Goal: Task Accomplishment & Management: Use online tool/utility

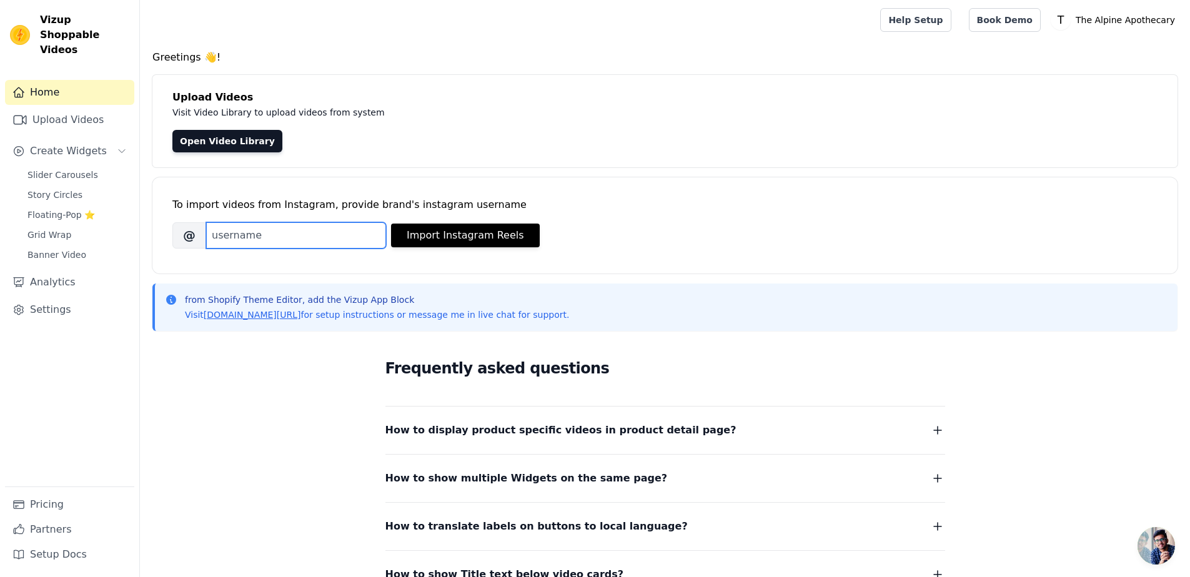
click at [323, 235] on input "Brand's Instagram Username" at bounding box center [296, 235] width 180 height 26
click at [300, 237] on input "Brand's Instagram Username" at bounding box center [296, 235] width 180 height 26
paste input "thealpineapothecary"
type input "thealpineapothecary"
click at [479, 239] on button "Import Instagram Reels" at bounding box center [465, 236] width 149 height 24
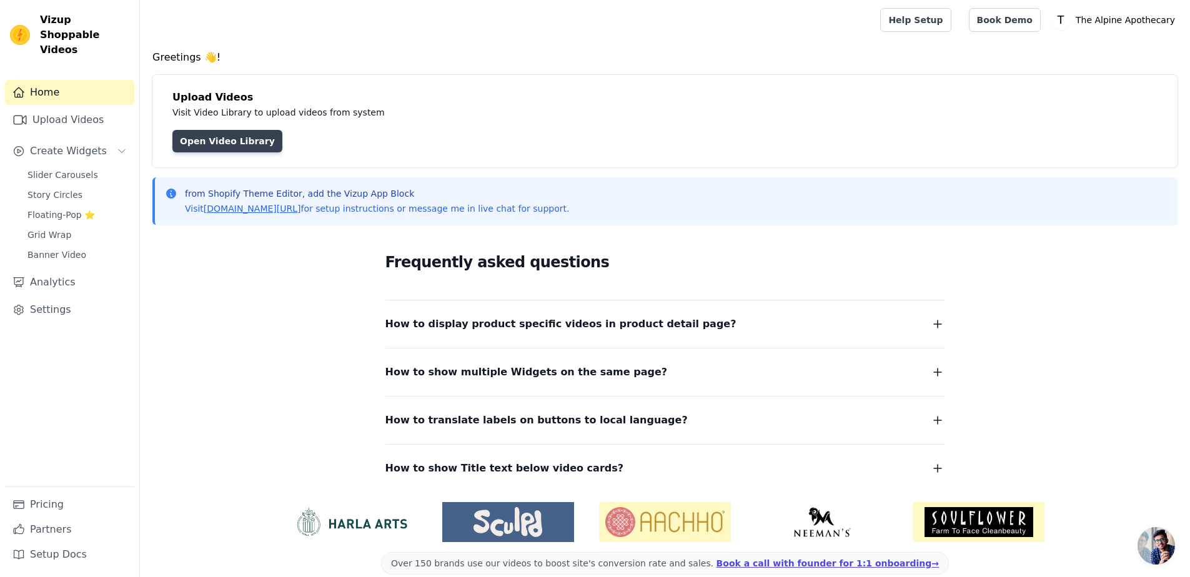
click at [254, 150] on link "Open Video Library" at bounding box center [227, 141] width 110 height 22
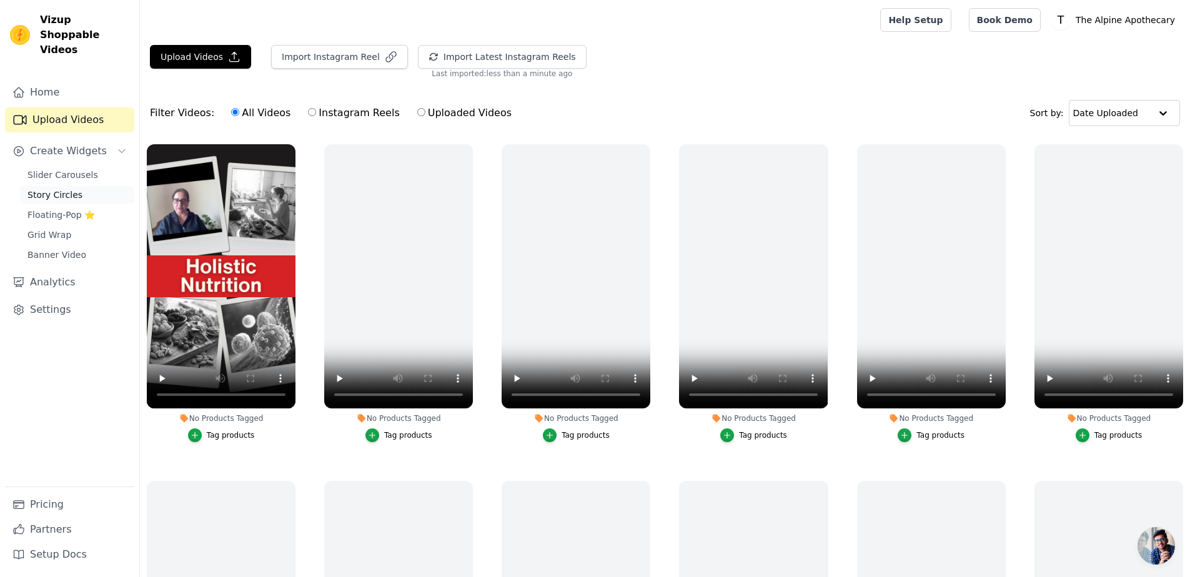
click at [70, 189] on span "Story Circles" at bounding box center [54, 195] width 55 height 12
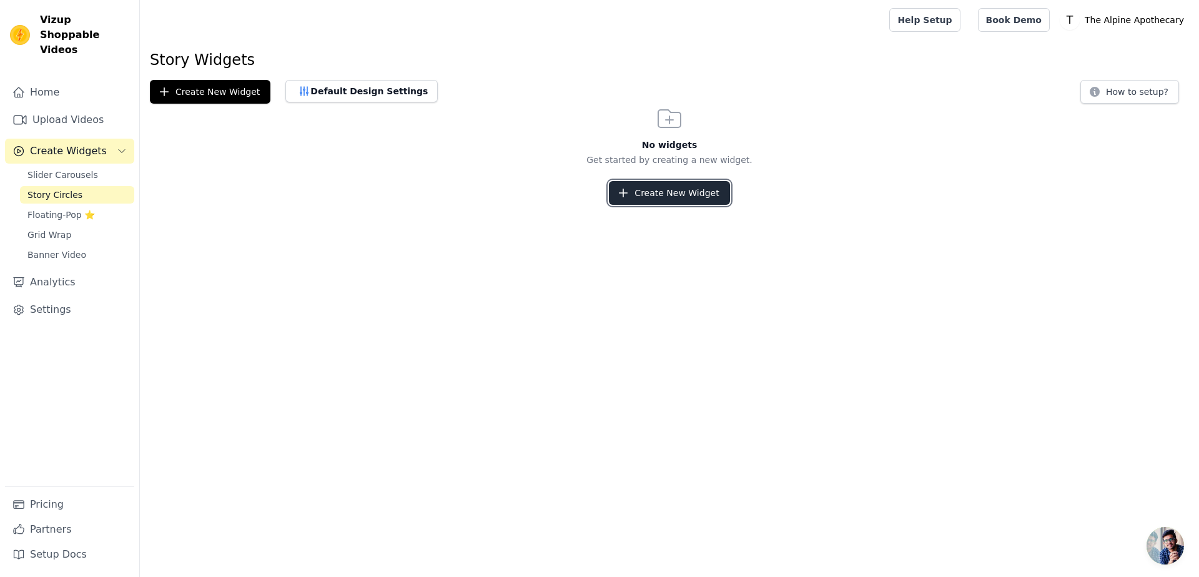
click at [653, 202] on button "Create New Widget" at bounding box center [669, 193] width 121 height 24
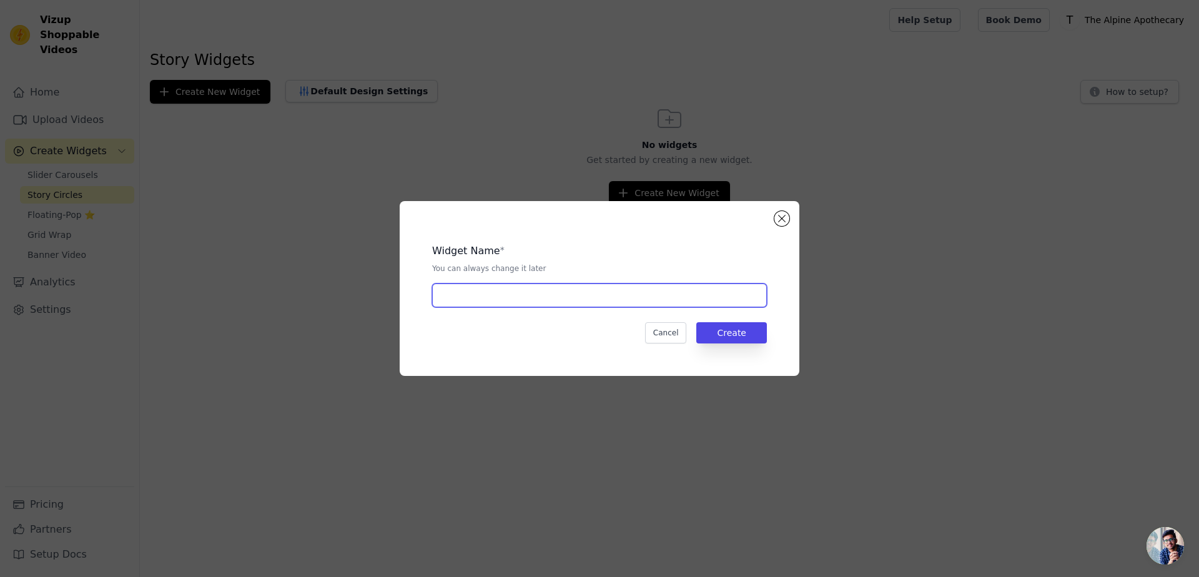
click at [560, 301] on input "text" at bounding box center [599, 296] width 335 height 24
type input "Stories"
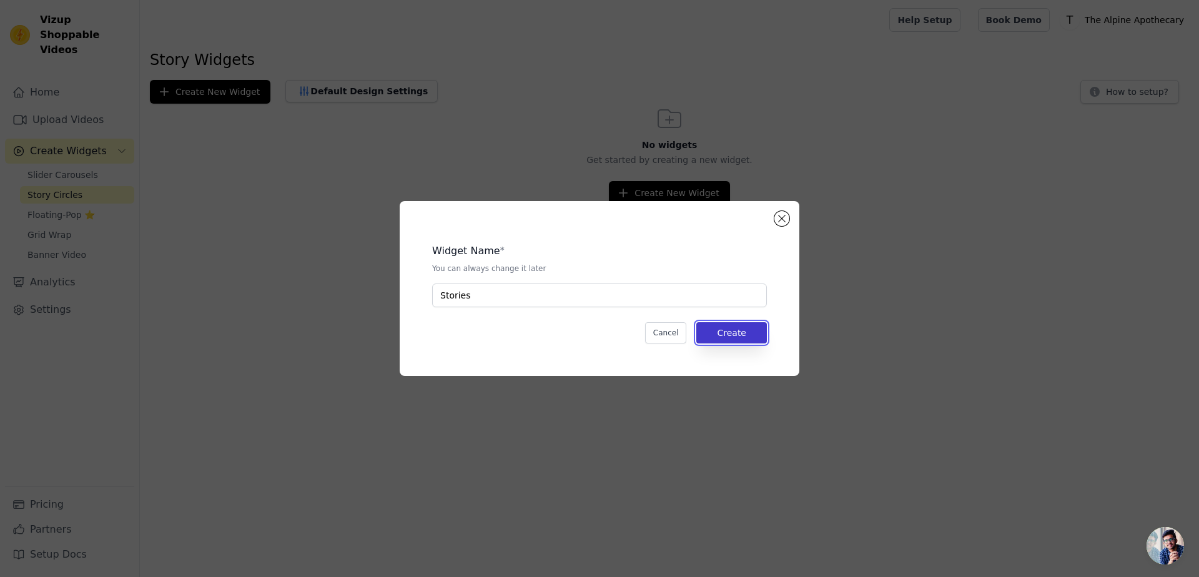
click at [750, 342] on button "Create" at bounding box center [732, 332] width 71 height 21
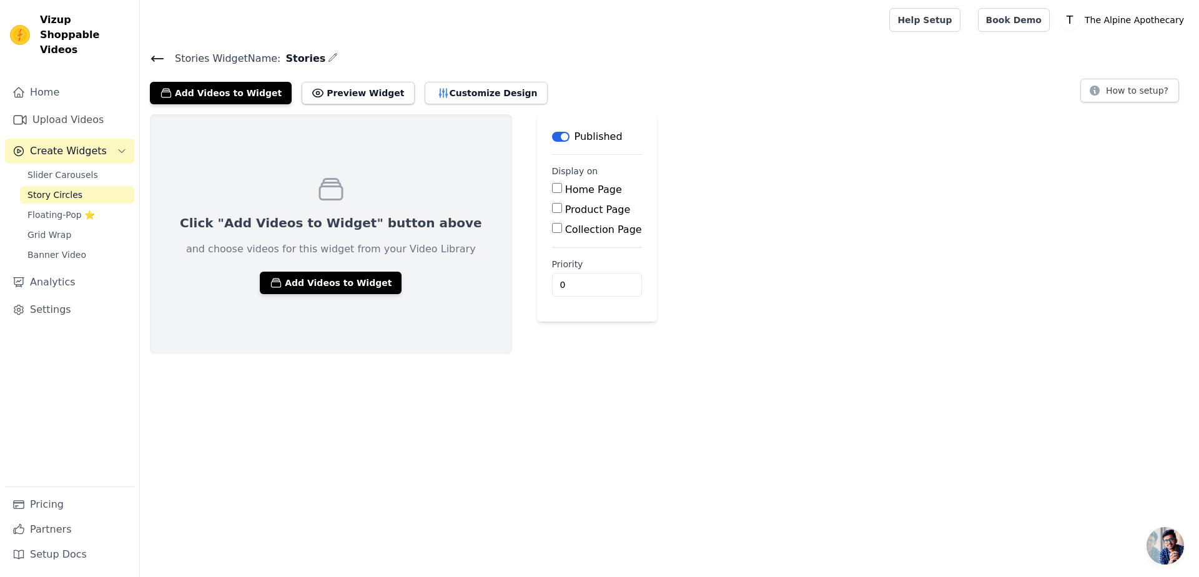
click at [539, 354] on html "Vizup Shoppable Videos Home Upload Videos Create Widgets Slider Carousels Story…" at bounding box center [599, 177] width 1199 height 354
click at [327, 280] on button "Add Videos to Widget" at bounding box center [331, 283] width 142 height 22
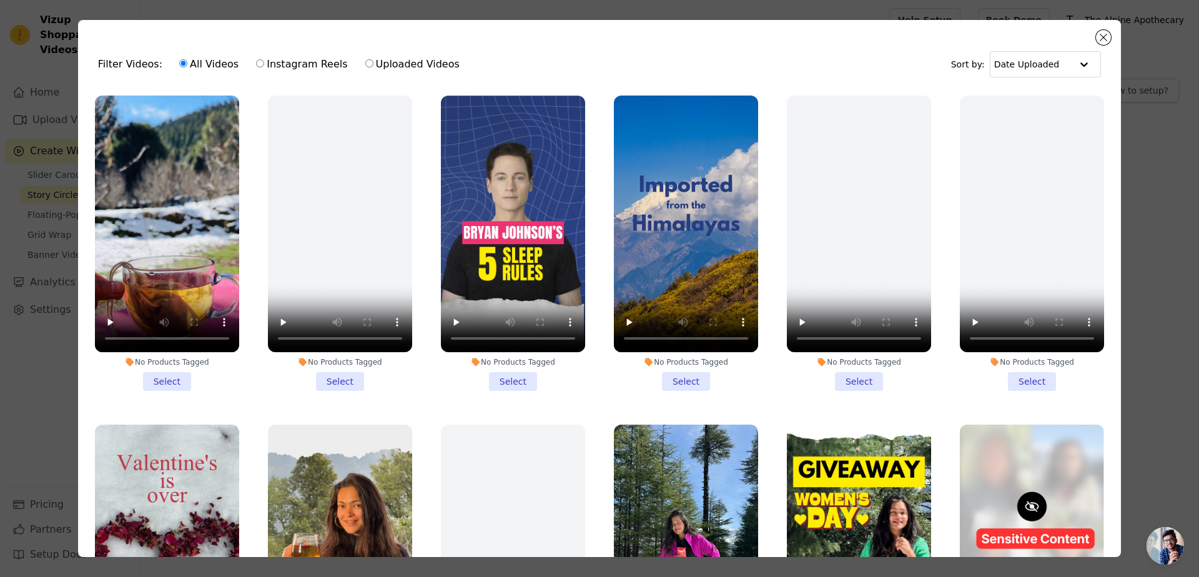
click at [389, 385] on li "No Products Tagged Select" at bounding box center [340, 243] width 144 height 295
click at [0, 0] on input "No Products Tagged Select" at bounding box center [0, 0] width 0 height 0
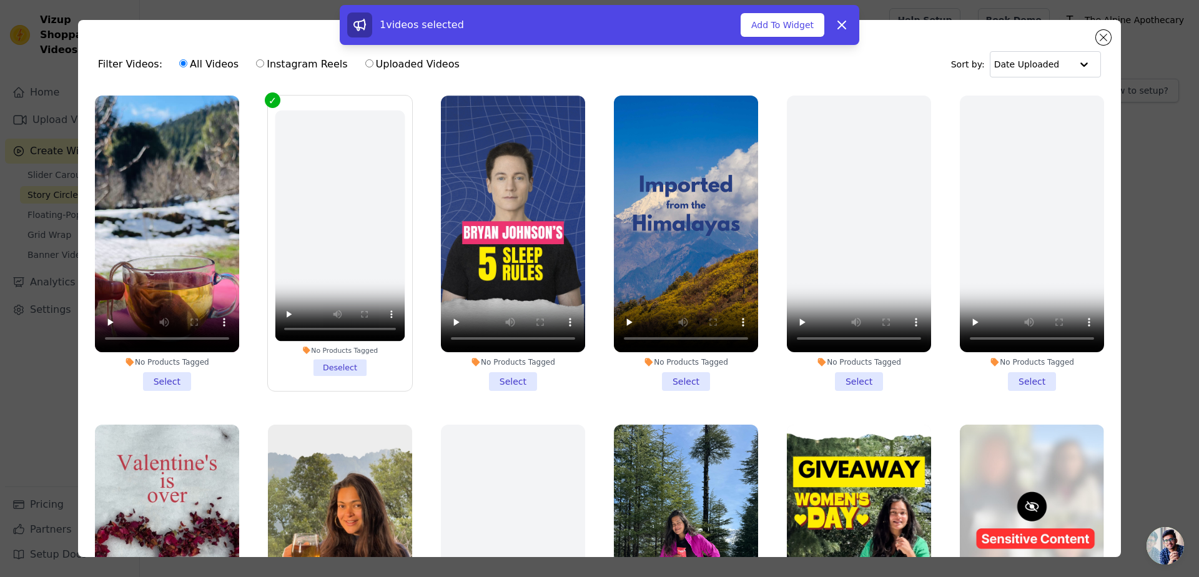
click at [349, 369] on li "No Products Tagged Deselect" at bounding box center [340, 243] width 130 height 265
click at [0, 0] on input "No Products Tagged Deselect" at bounding box center [0, 0] width 0 height 0
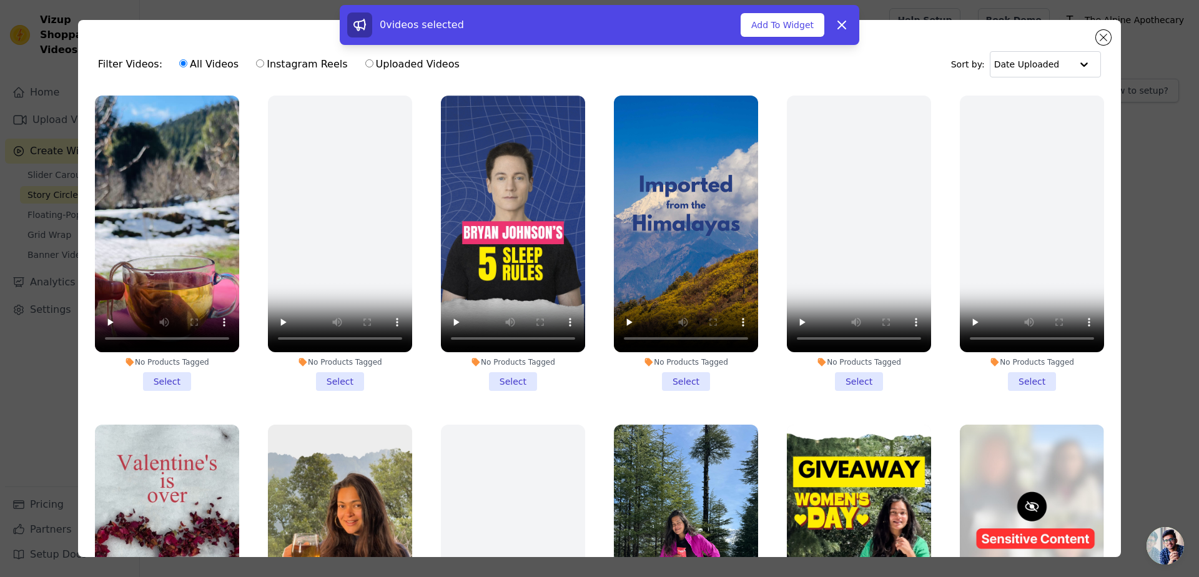
click at [169, 381] on li "No Products Tagged Select" at bounding box center [167, 243] width 144 height 295
click at [0, 0] on input "No Products Tagged Select" at bounding box center [0, 0] width 0 height 0
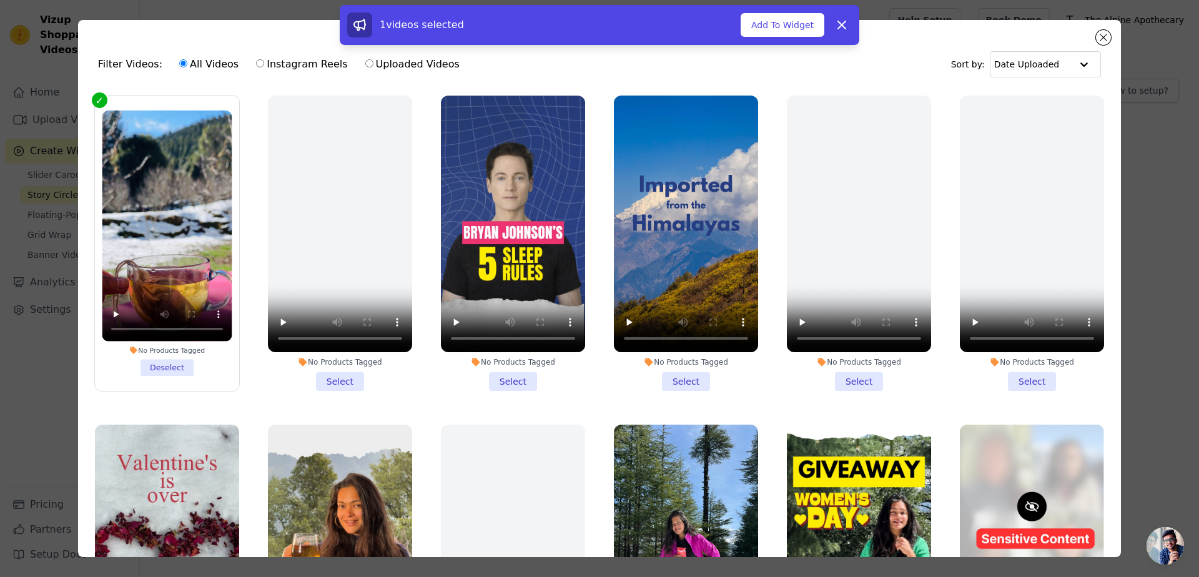
click at [513, 372] on li "No Products Tagged Select" at bounding box center [513, 243] width 144 height 295
click at [0, 0] on input "No Products Tagged Select" at bounding box center [0, 0] width 0 height 0
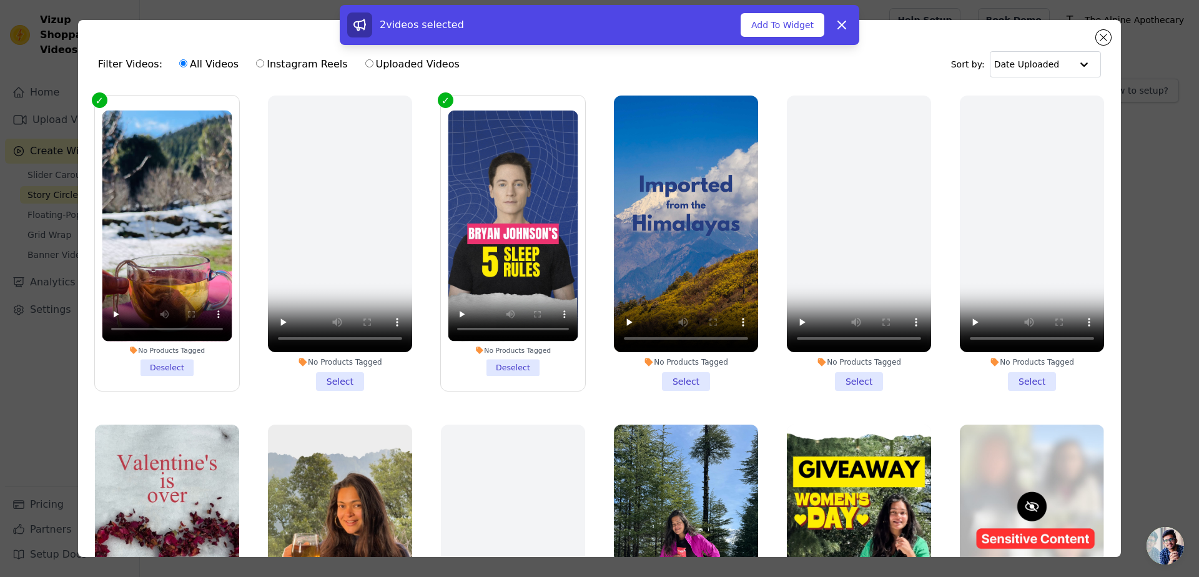
click at [647, 375] on li "No Products Tagged Select" at bounding box center [686, 243] width 144 height 295
click at [0, 0] on input "No Products Tagged Select" at bounding box center [0, 0] width 0 height 0
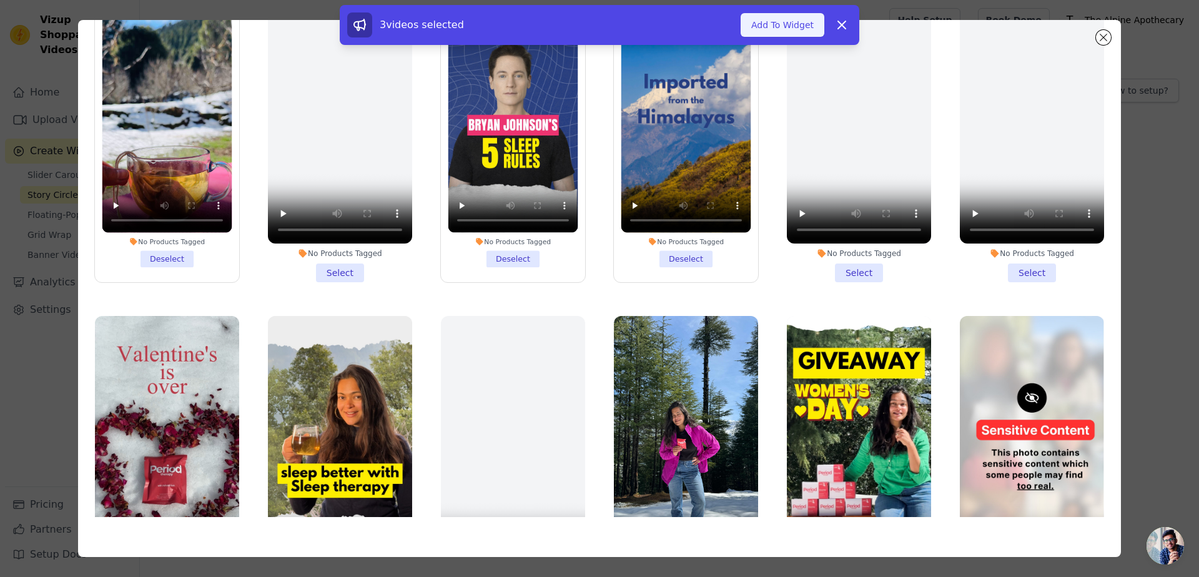
click at [792, 16] on button "Add To Widget" at bounding box center [783, 25] width 84 height 24
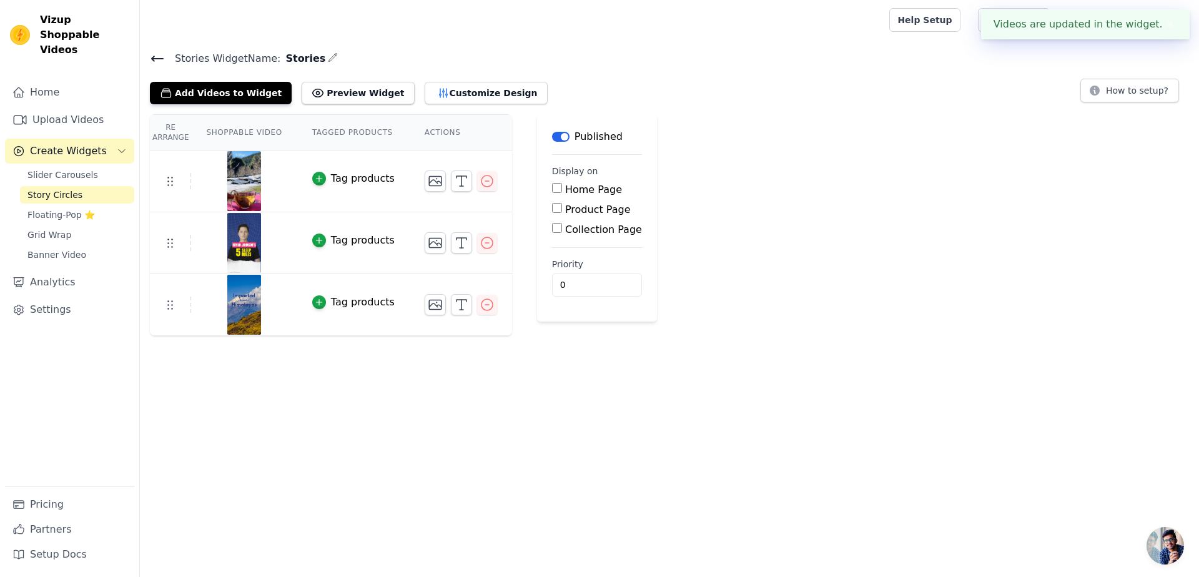
click at [1168, 19] on button "✖" at bounding box center [1170, 24] width 14 height 15
click at [247, 336] on html "Vizup Shoppable Videos Home Upload Videos Create Widgets Slider Carousels Story…" at bounding box center [599, 168] width 1199 height 336
click at [77, 169] on span "Slider Carousels" at bounding box center [62, 175] width 71 height 12
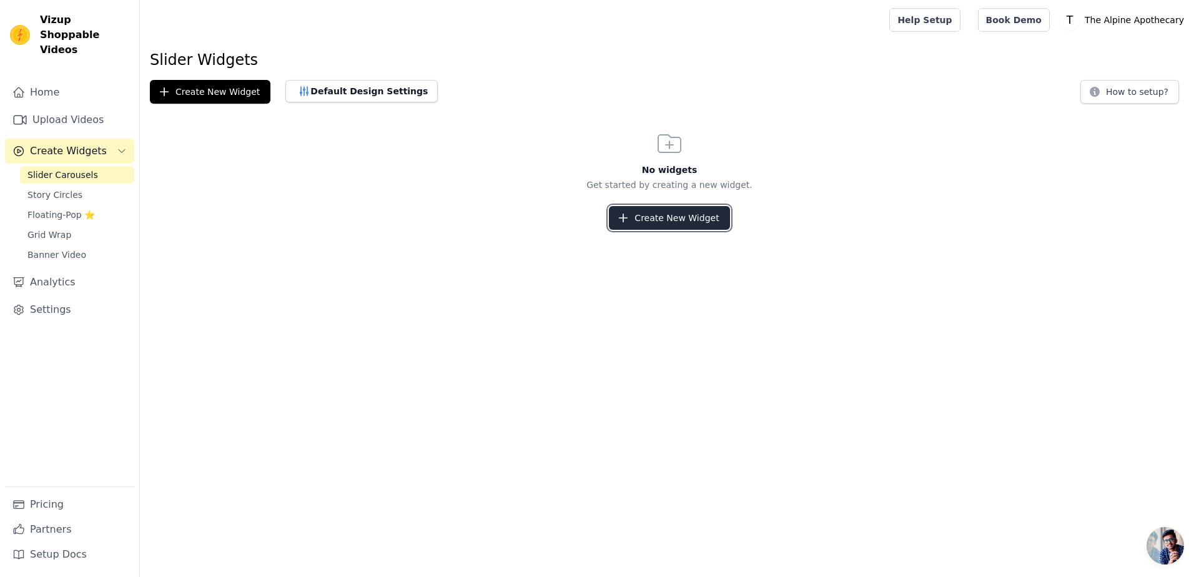
click at [685, 226] on button "Create New Widget" at bounding box center [669, 218] width 121 height 24
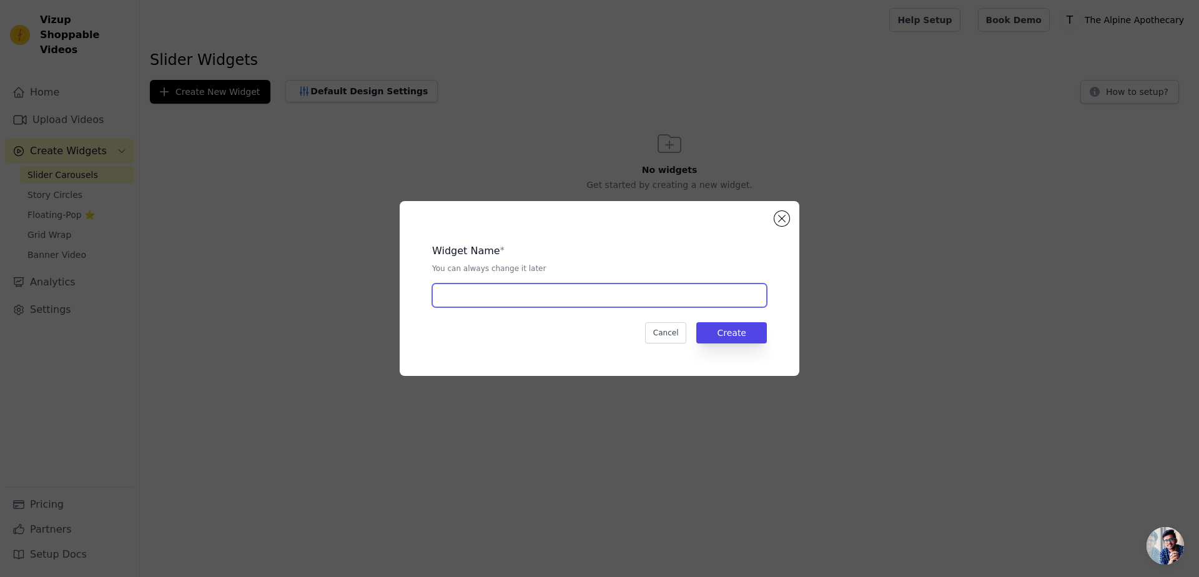
click at [642, 297] on input "text" at bounding box center [599, 296] width 335 height 24
click at [531, 296] on input "text" at bounding box center [599, 296] width 335 height 24
type input "Reel"
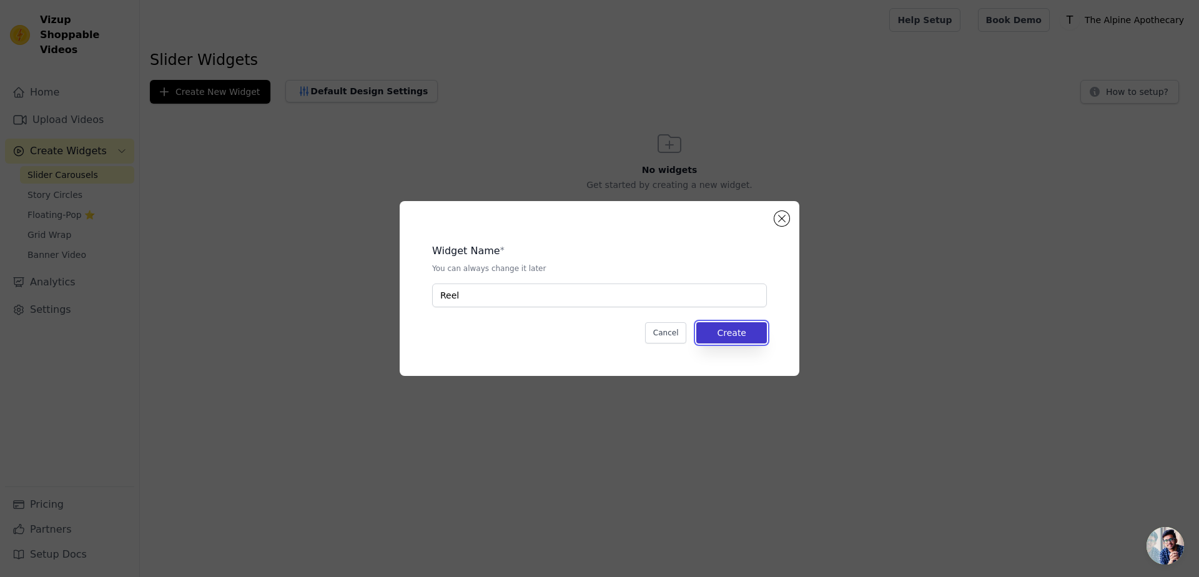
click at [726, 333] on button "Create" at bounding box center [732, 332] width 71 height 21
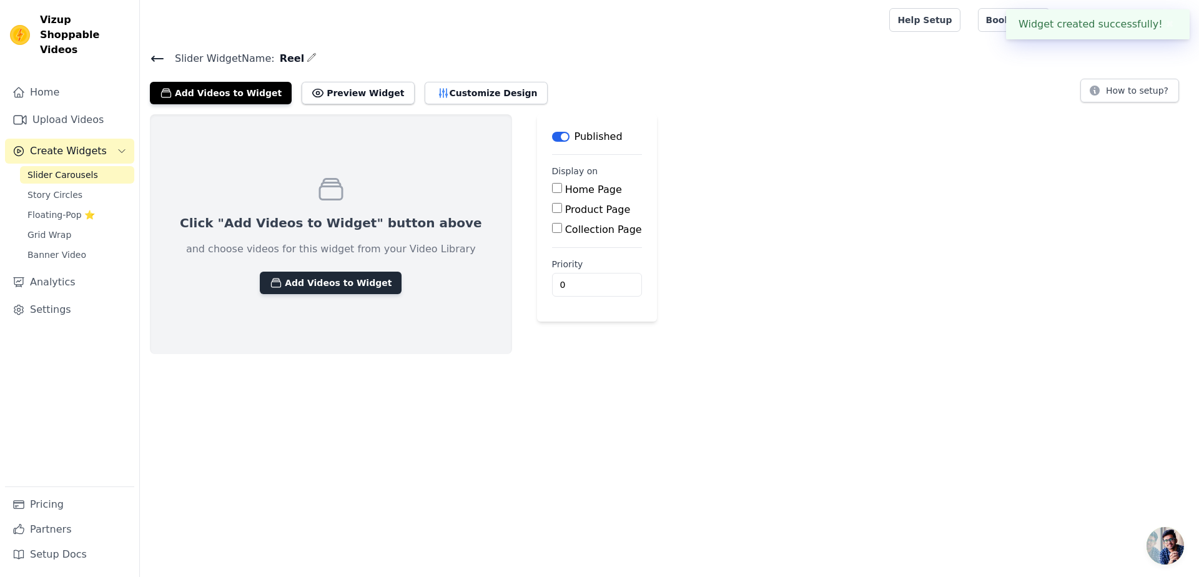
click at [330, 288] on button "Add Videos to Widget" at bounding box center [331, 283] width 142 height 22
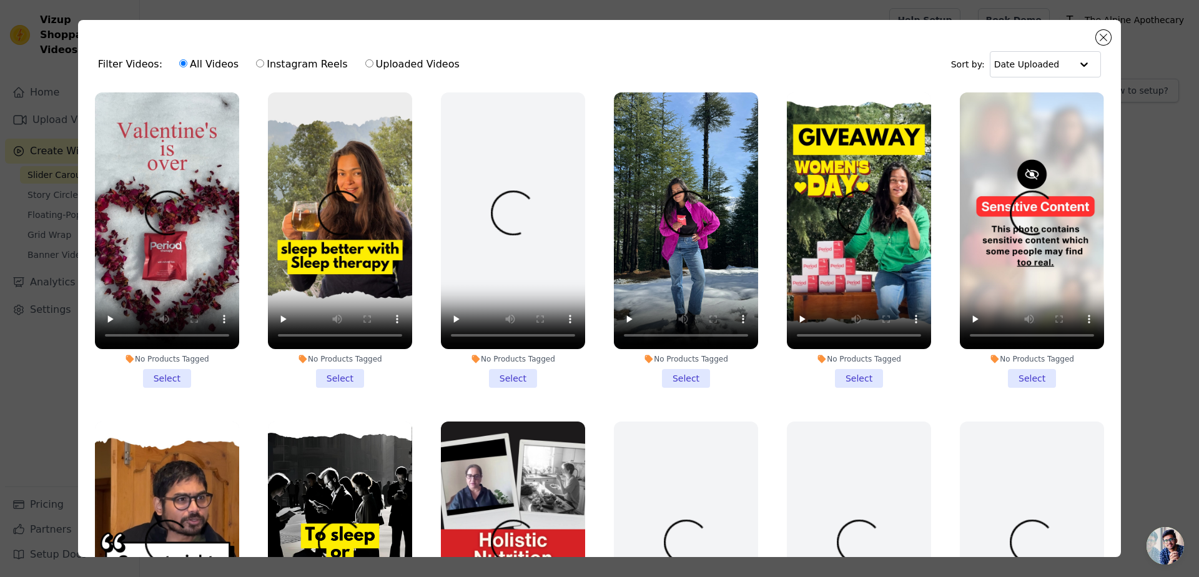
scroll to position [375, 0]
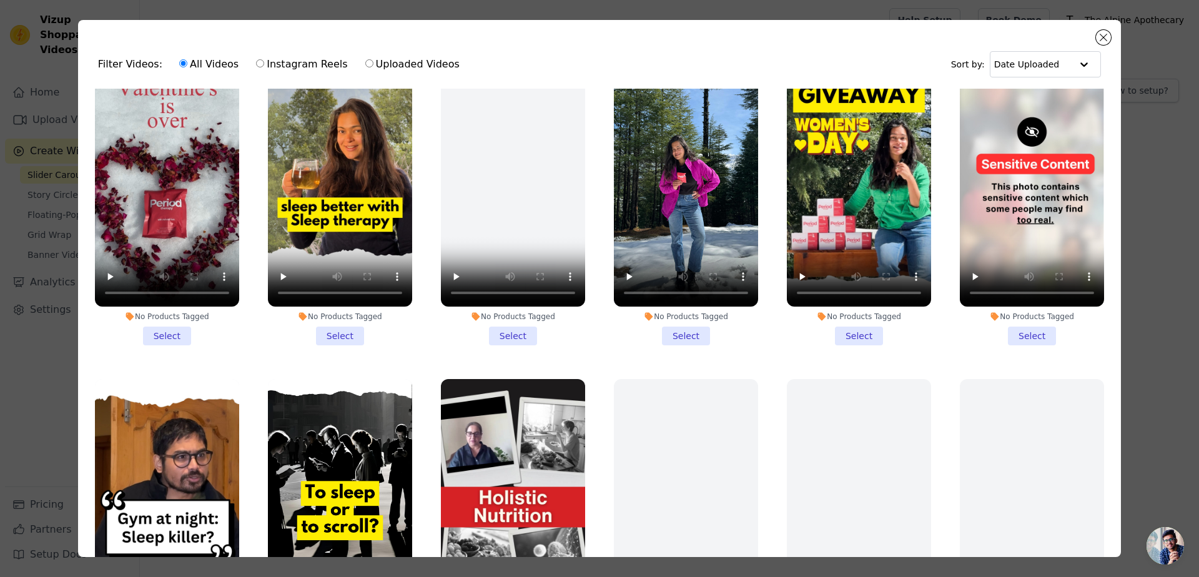
click at [843, 329] on li "No Products Tagged Select" at bounding box center [859, 197] width 144 height 295
click at [0, 0] on input "No Products Tagged Select" at bounding box center [0, 0] width 0 height 0
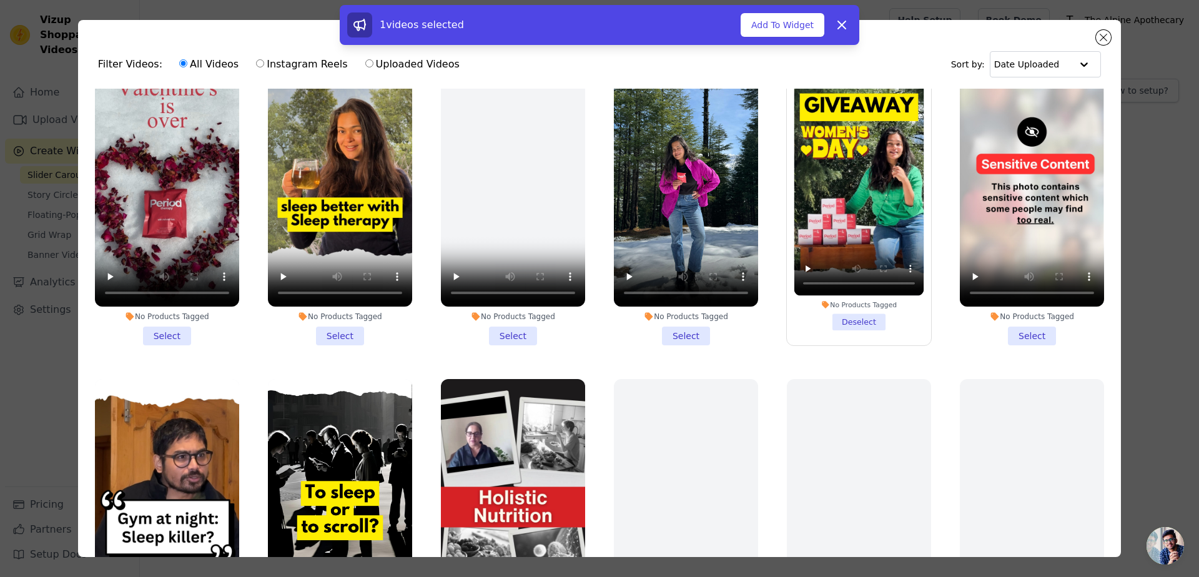
click at [682, 329] on li "No Products Tagged Select" at bounding box center [686, 197] width 144 height 295
click at [0, 0] on input "No Products Tagged Select" at bounding box center [0, 0] width 0 height 0
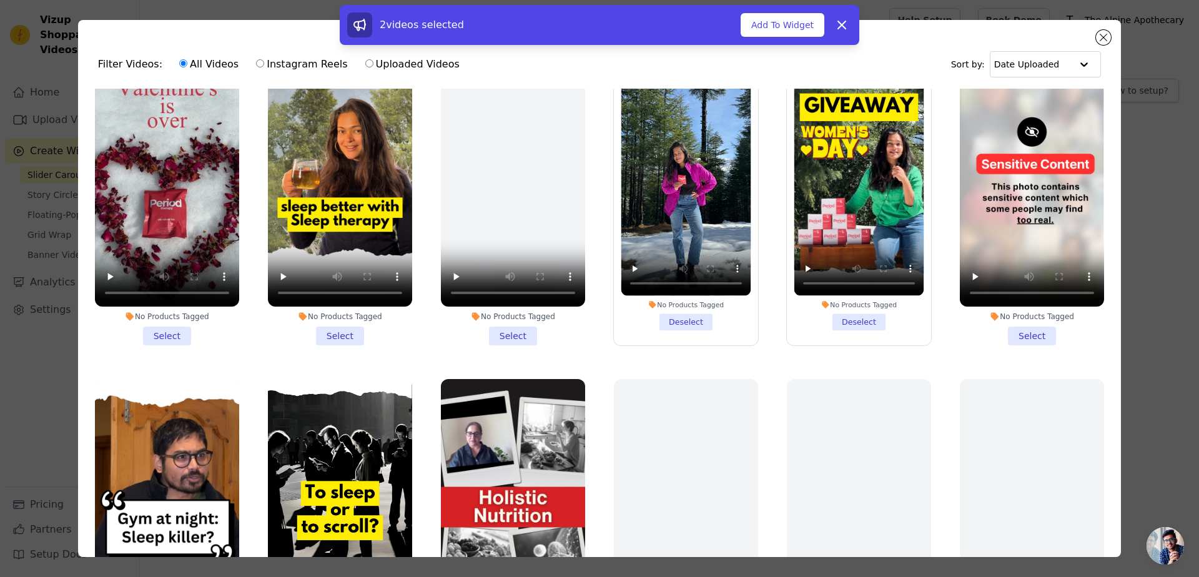
drag, startPoint x: 507, startPoint y: 326, endPoint x: 250, endPoint y: 321, distance: 256.8
click at [502, 326] on li "No Products Tagged Select" at bounding box center [513, 197] width 144 height 295
click at [340, 321] on li "No Products Tagged Select" at bounding box center [340, 197] width 144 height 295
click at [0, 0] on input "No Products Tagged Select" at bounding box center [0, 0] width 0 height 0
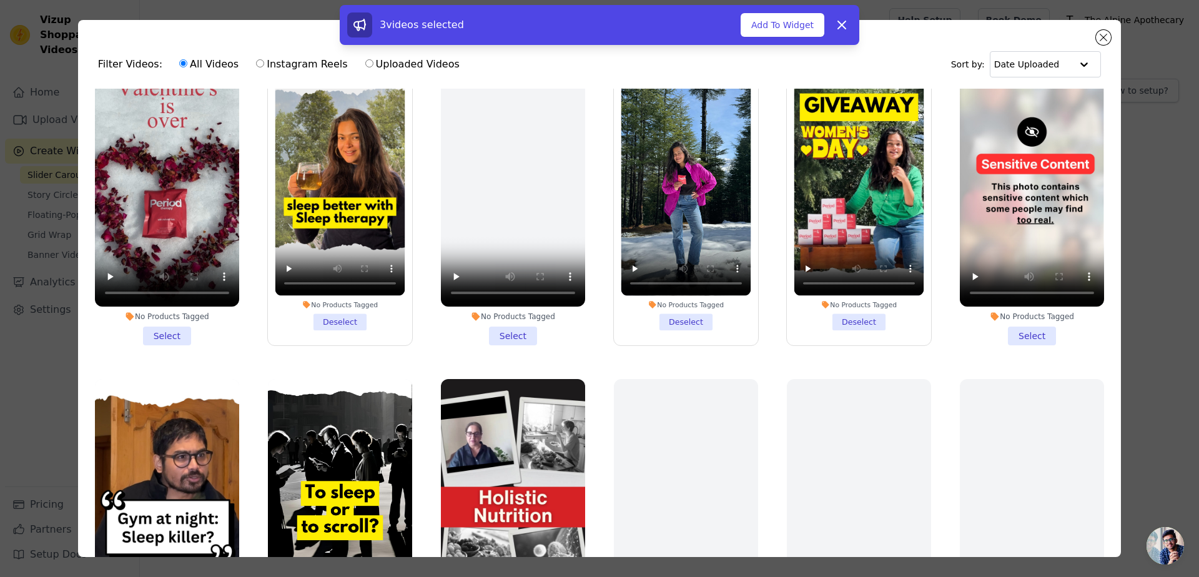
click at [169, 326] on li "No Products Tagged Select" at bounding box center [167, 197] width 144 height 295
click at [0, 0] on input "No Products Tagged Select" at bounding box center [0, 0] width 0 height 0
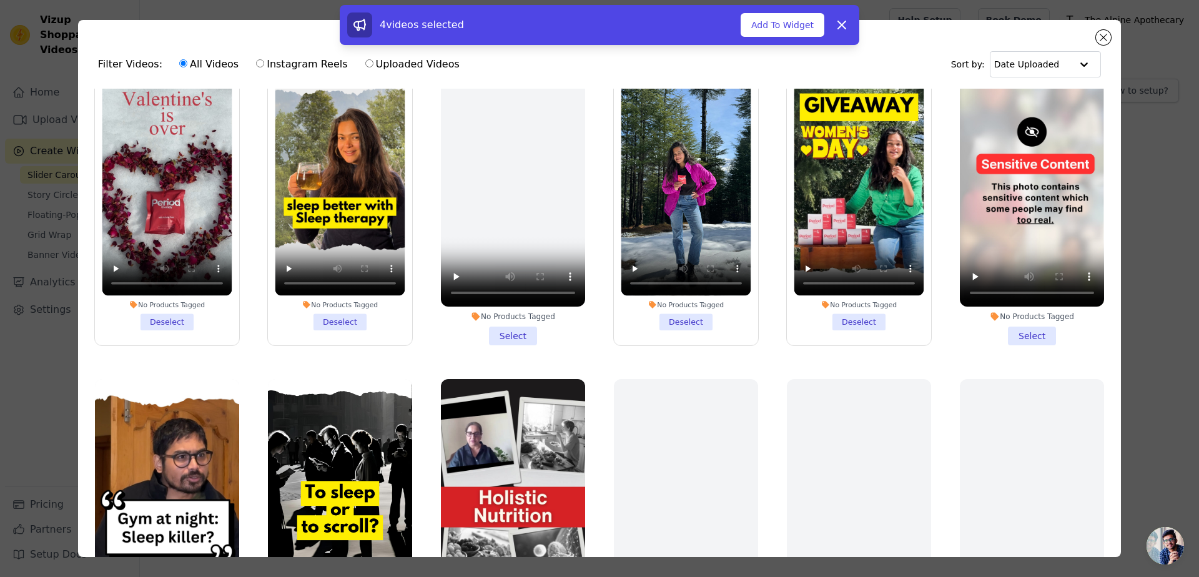
click at [1017, 327] on li "No Products Tagged Select" at bounding box center [1032, 197] width 144 height 295
click at [0, 0] on input "No Products Tagged Select" at bounding box center [0, 0] width 0 height 0
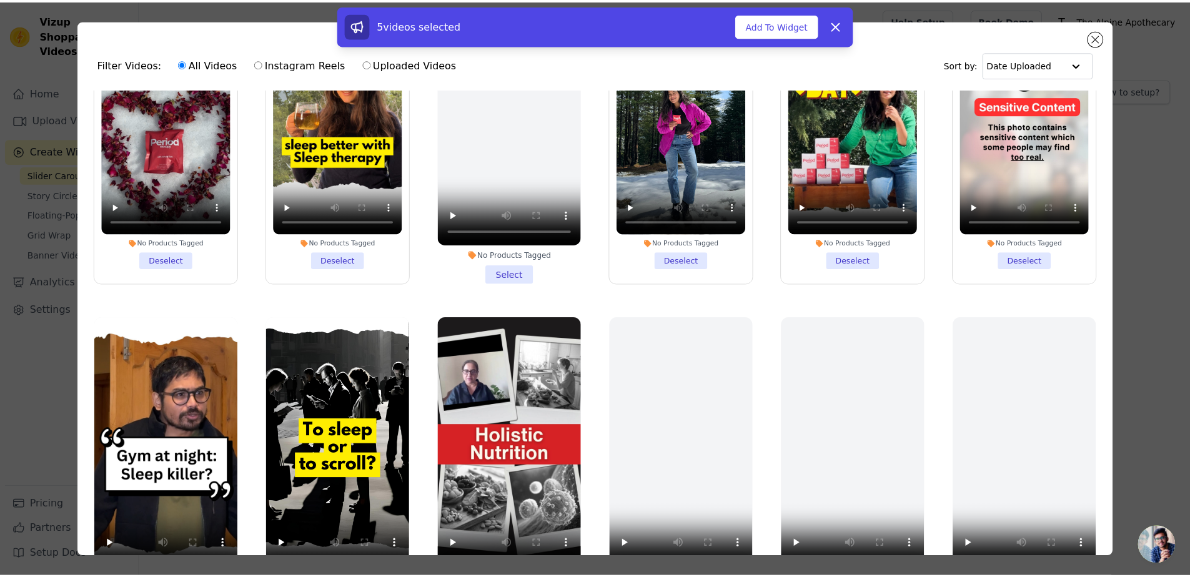
scroll to position [525, 0]
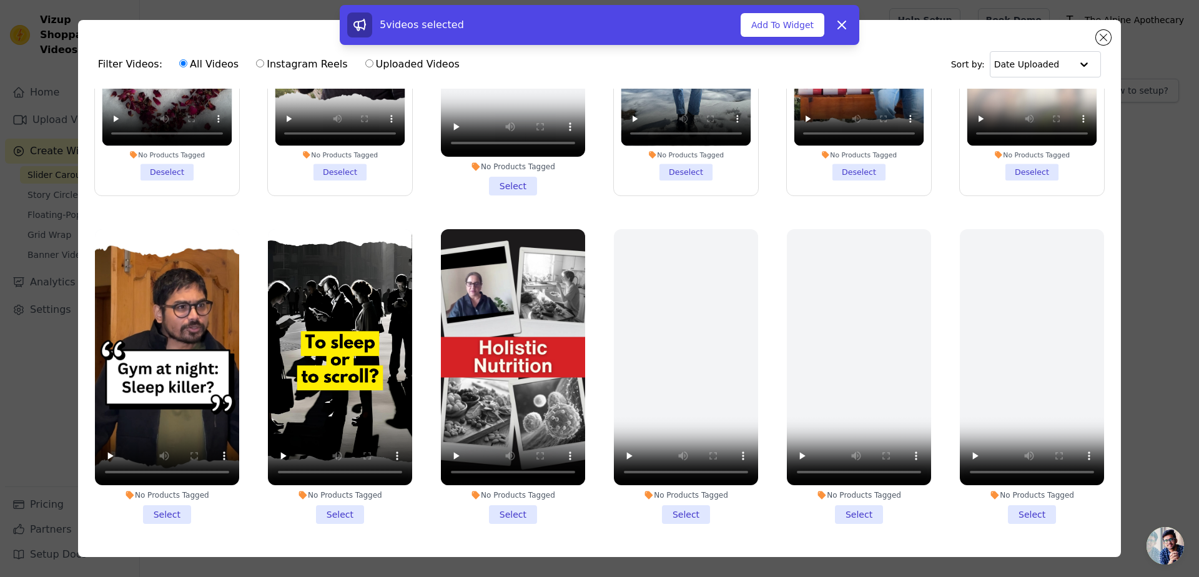
click at [169, 502] on li "No Products Tagged Select" at bounding box center [167, 376] width 144 height 295
click at [0, 0] on input "No Products Tagged Select" at bounding box center [0, 0] width 0 height 0
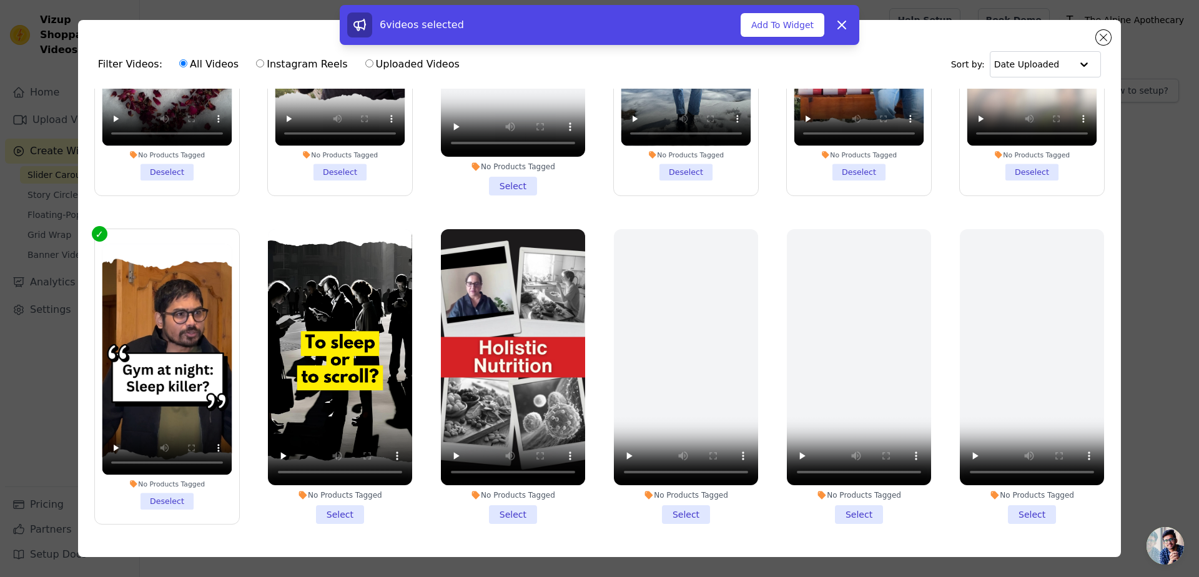
drag, startPoint x: 357, startPoint y: 498, endPoint x: 531, endPoint y: 497, distance: 173.7
click at [355, 498] on li "No Products Tagged Select" at bounding box center [340, 376] width 144 height 295
click at [0, 0] on input "No Products Tagged Select" at bounding box center [0, 0] width 0 height 0
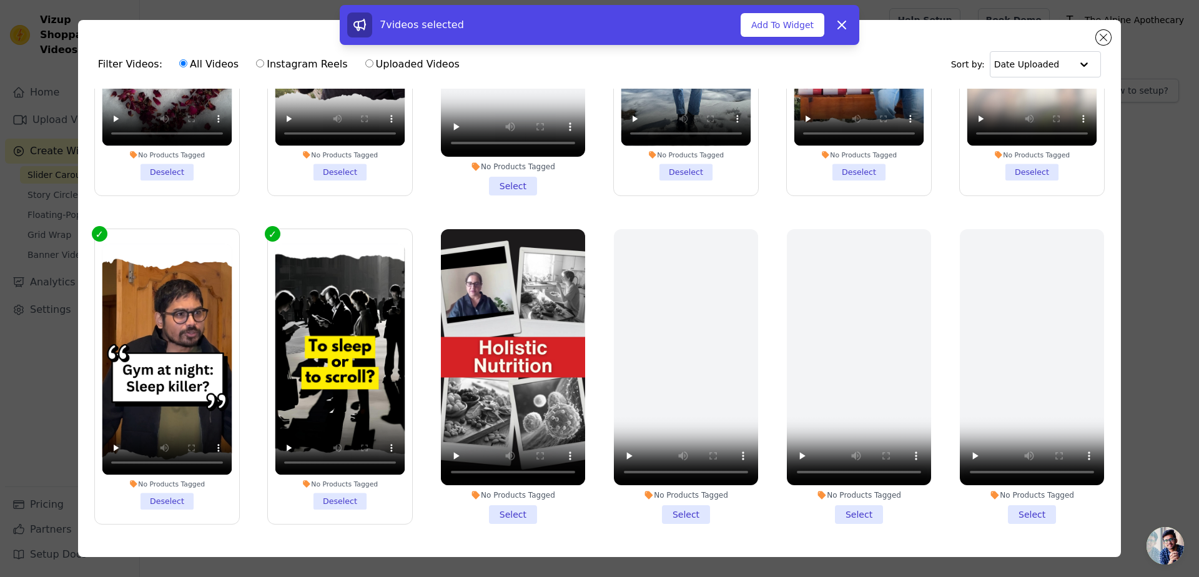
drag, startPoint x: 502, startPoint y: 493, endPoint x: 510, endPoint y: 488, distance: 9.5
click at [500, 494] on li "No Products Tagged Select" at bounding box center [513, 376] width 144 height 295
click at [0, 0] on input "No Products Tagged Select" at bounding box center [0, 0] width 0 height 0
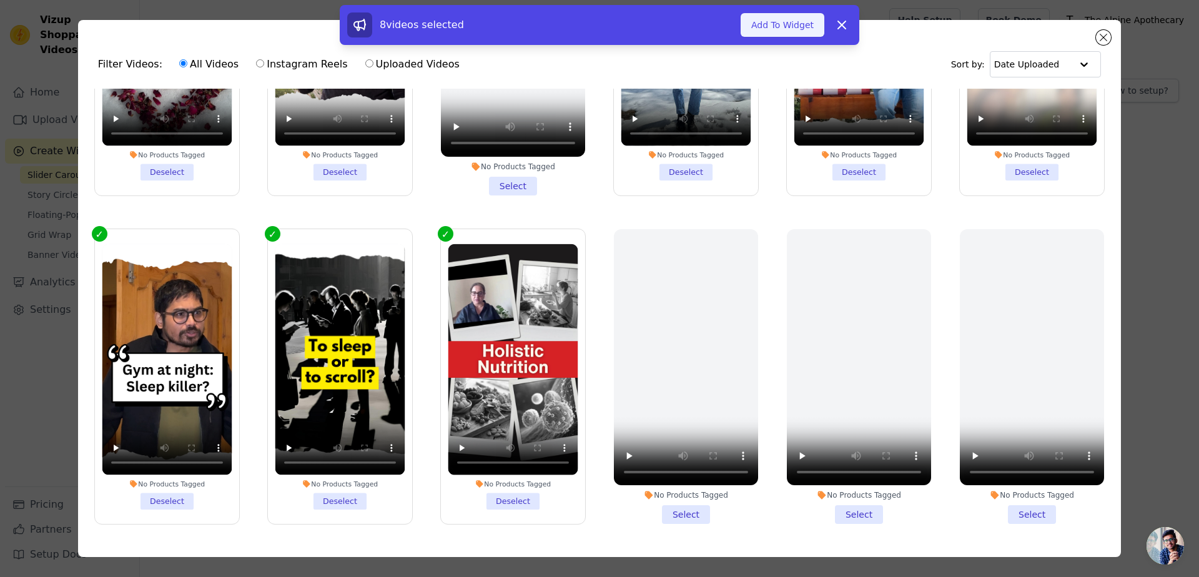
click at [788, 23] on button "Add To Widget" at bounding box center [783, 25] width 84 height 24
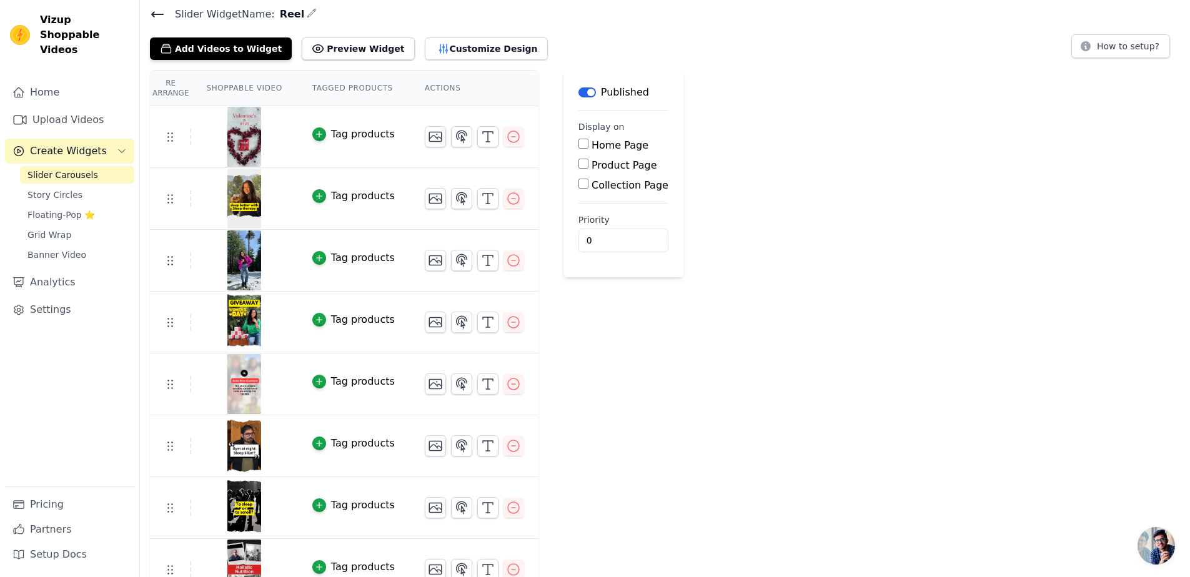
scroll to position [67, 0]
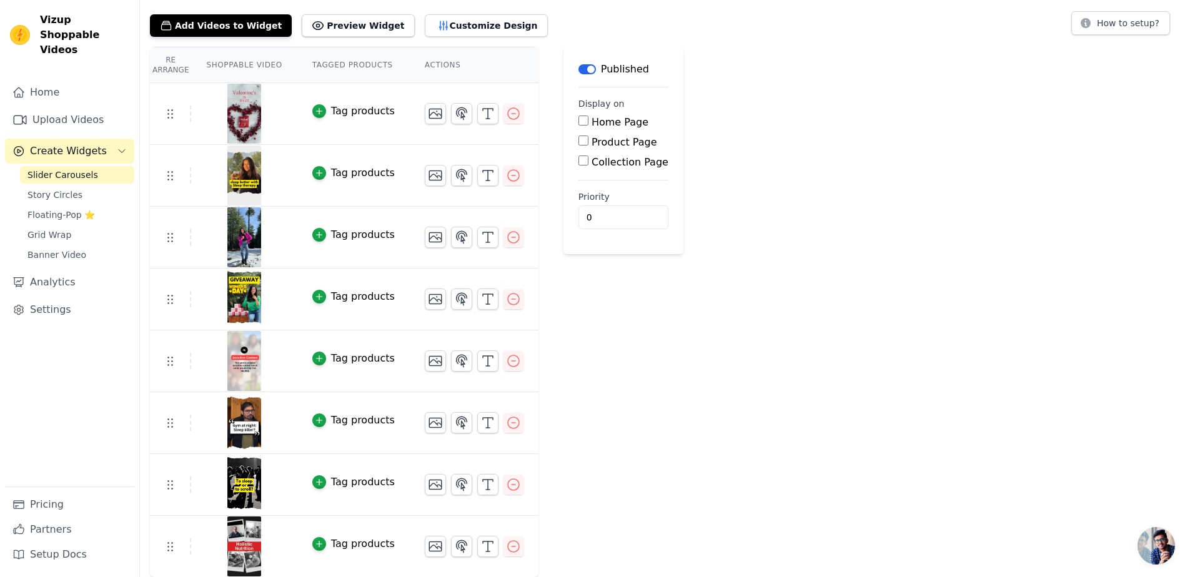
click at [995, 404] on div "Re Arrange Shoppable Video Tagged Products Actions Tag products Tag products Ta…" at bounding box center [665, 312] width 1050 height 531
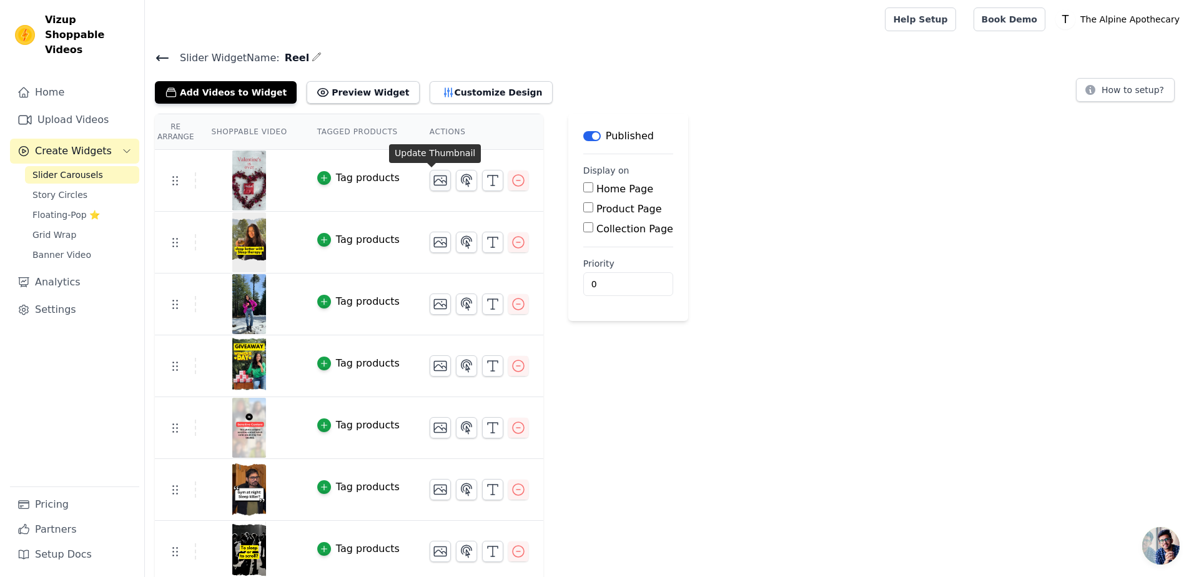
scroll to position [0, 0]
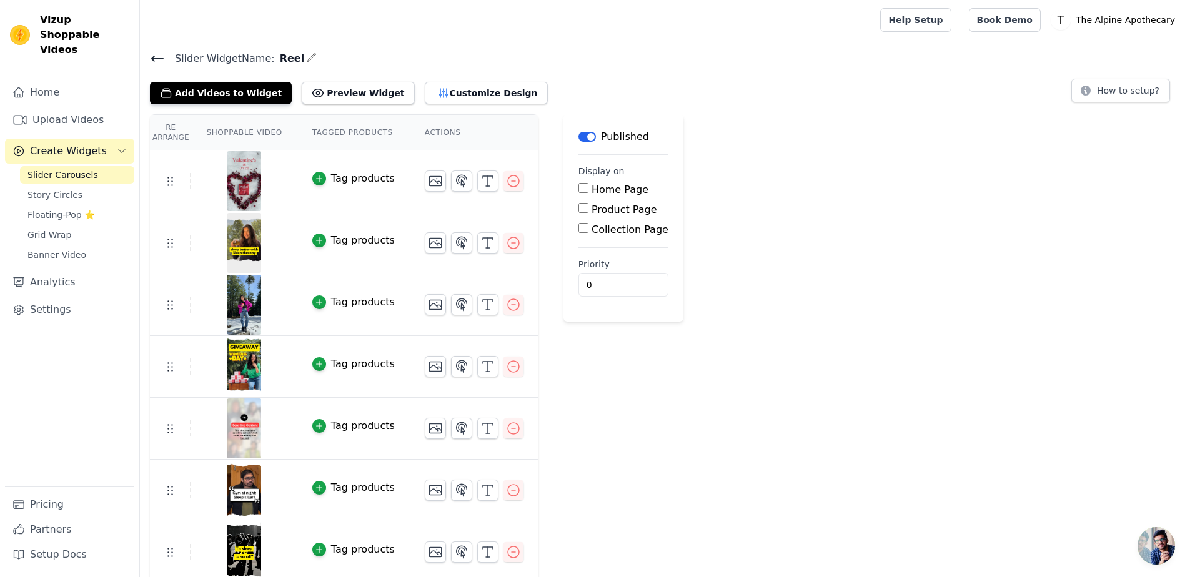
click at [422, 132] on th "Actions" at bounding box center [474, 133] width 129 height 36
click at [54, 166] on link "Slider Carousels" at bounding box center [77, 174] width 114 height 17
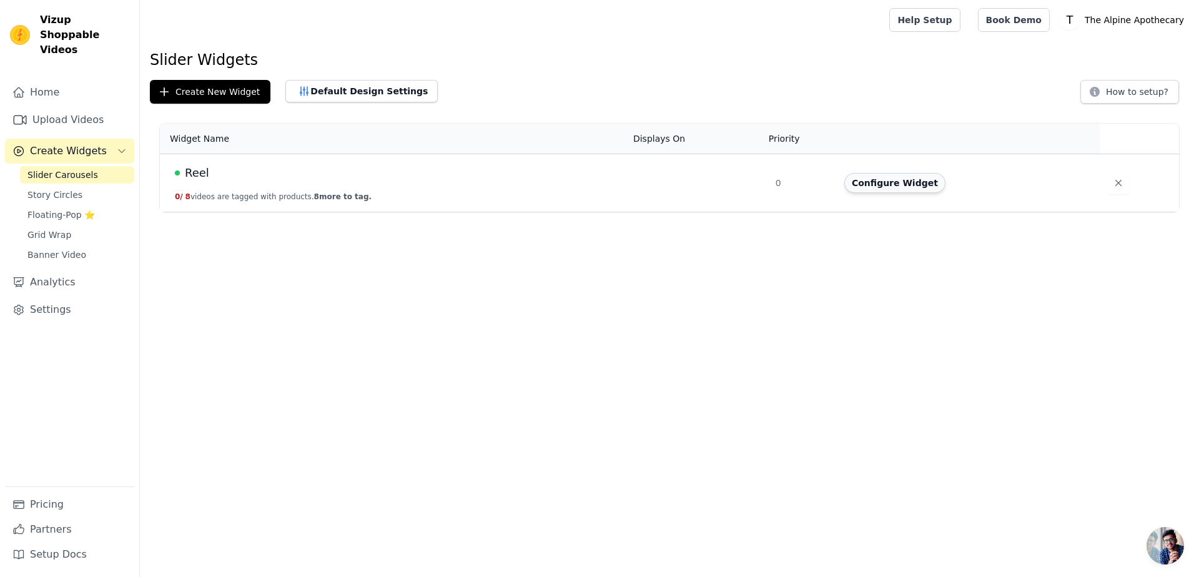
click at [919, 182] on button "Configure Widget" at bounding box center [895, 183] width 101 height 20
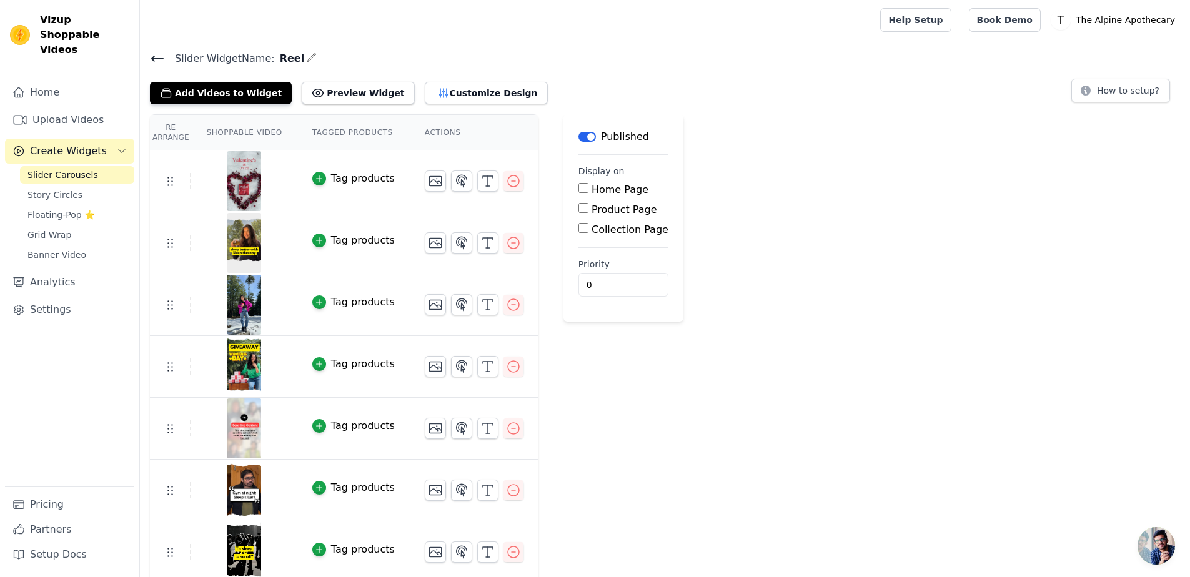
click at [620, 208] on label "Product Page" at bounding box center [625, 210] width 66 height 12
click at [588, 208] on input "Product Page" at bounding box center [583, 208] width 10 height 10
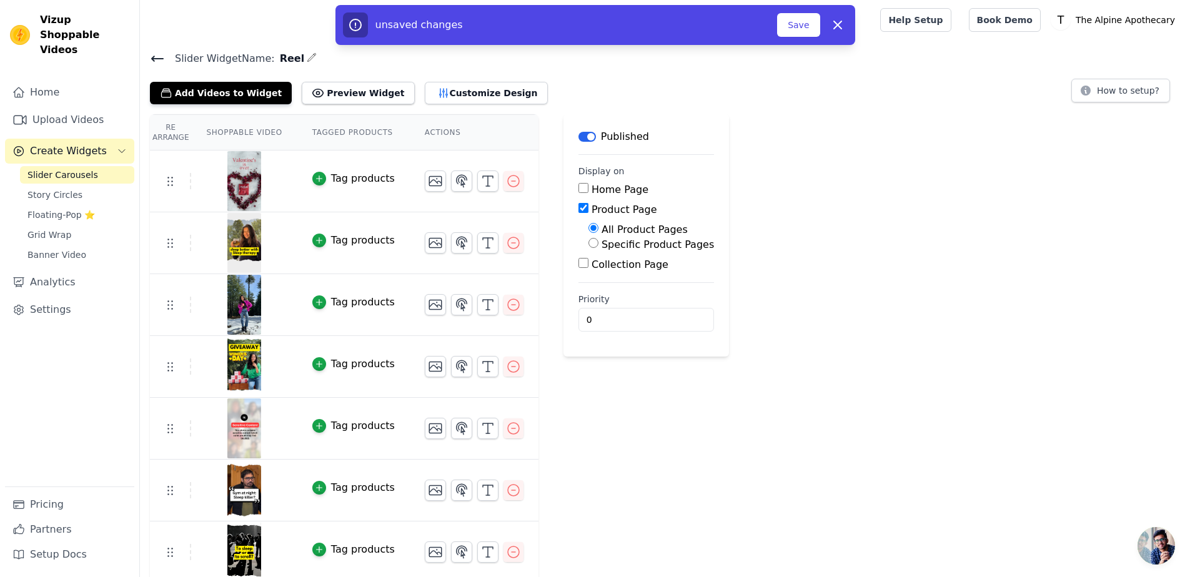
click at [620, 208] on label "Product Page" at bounding box center [625, 210] width 66 height 12
click at [588, 208] on input "Product Page" at bounding box center [583, 208] width 10 height 10
checkbox input "false"
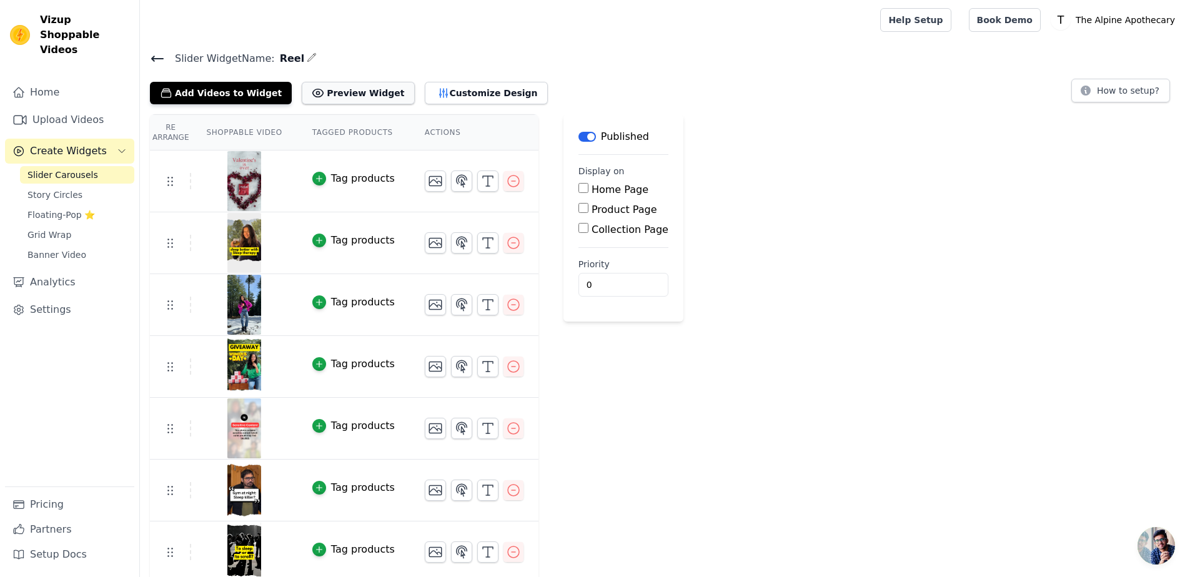
click at [360, 96] on button "Preview Widget" at bounding box center [358, 93] width 112 height 22
click at [57, 189] on span "Story Circles" at bounding box center [54, 195] width 55 height 12
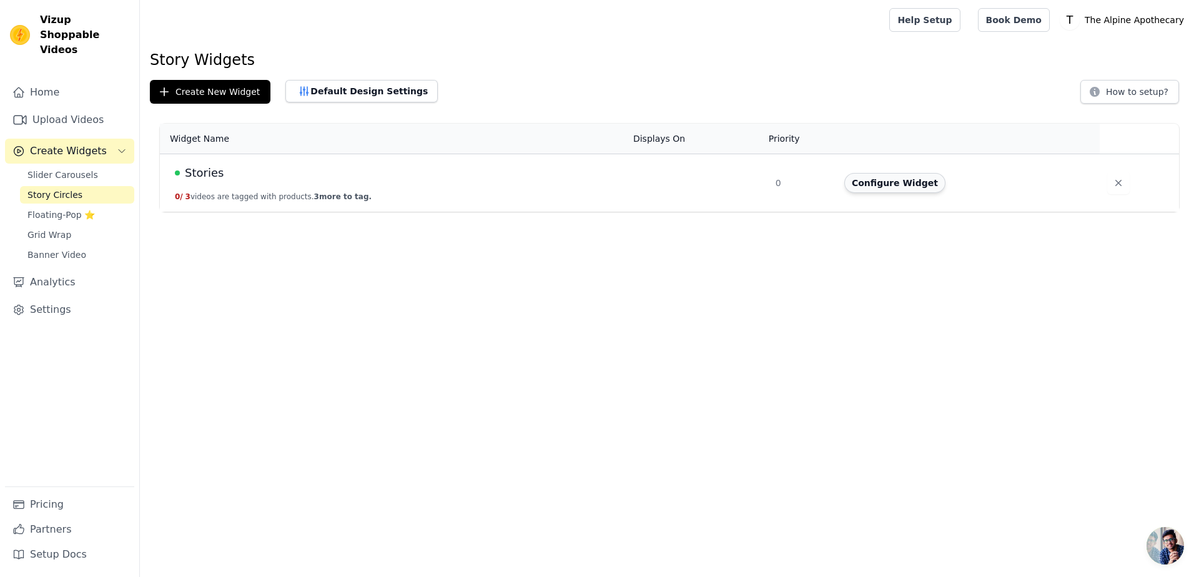
click at [855, 181] on button "Configure Widget" at bounding box center [895, 183] width 101 height 20
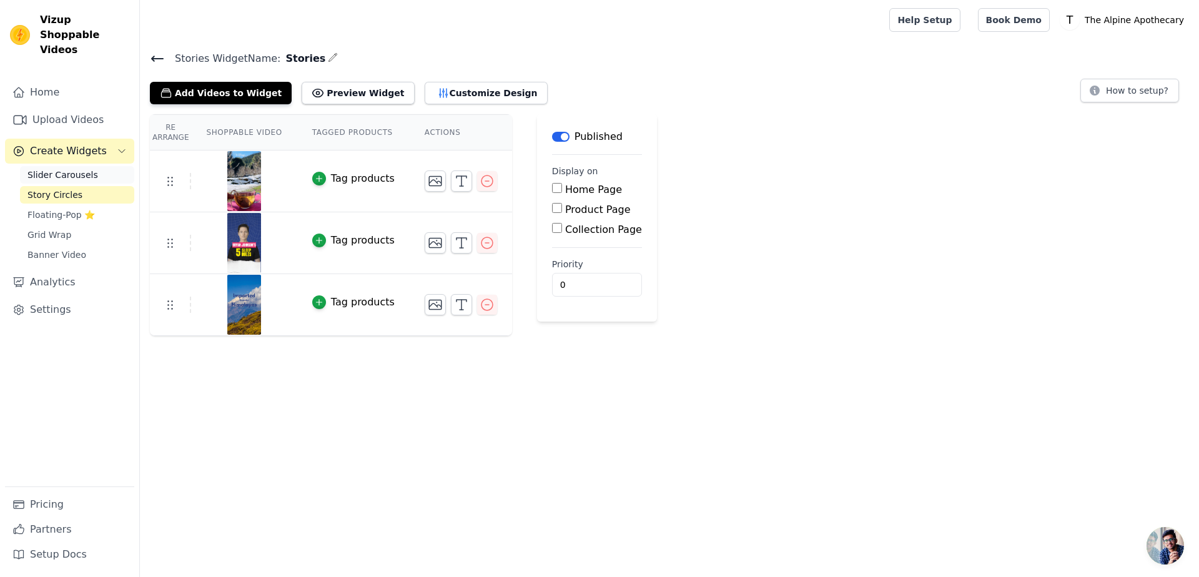
click at [44, 169] on span "Slider Carousels" at bounding box center [62, 175] width 71 height 12
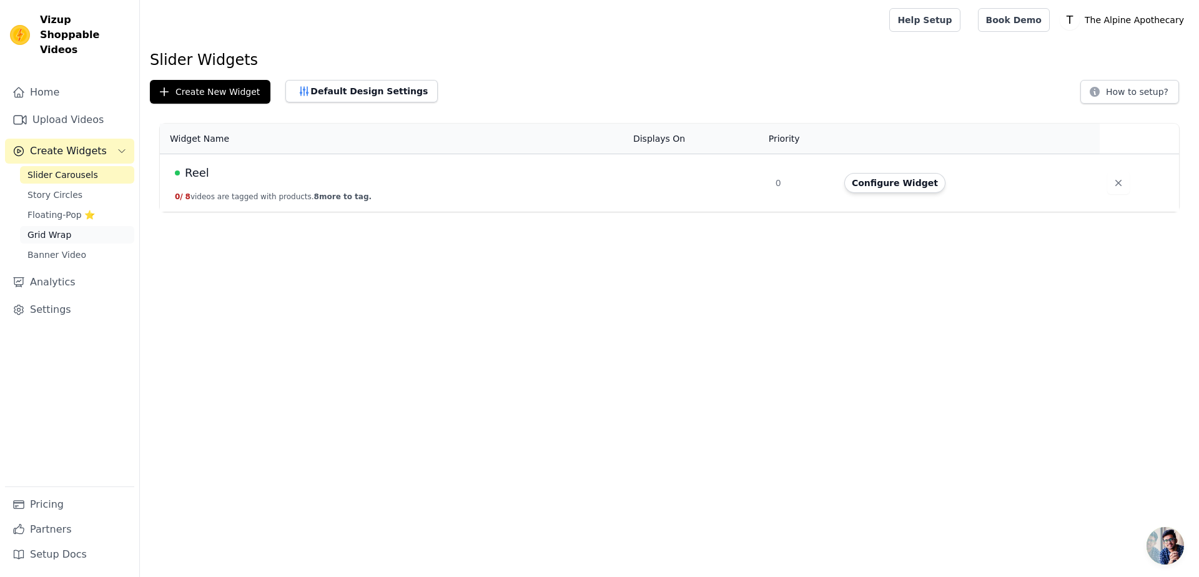
click at [53, 226] on link "Grid Wrap" at bounding box center [77, 234] width 114 height 17
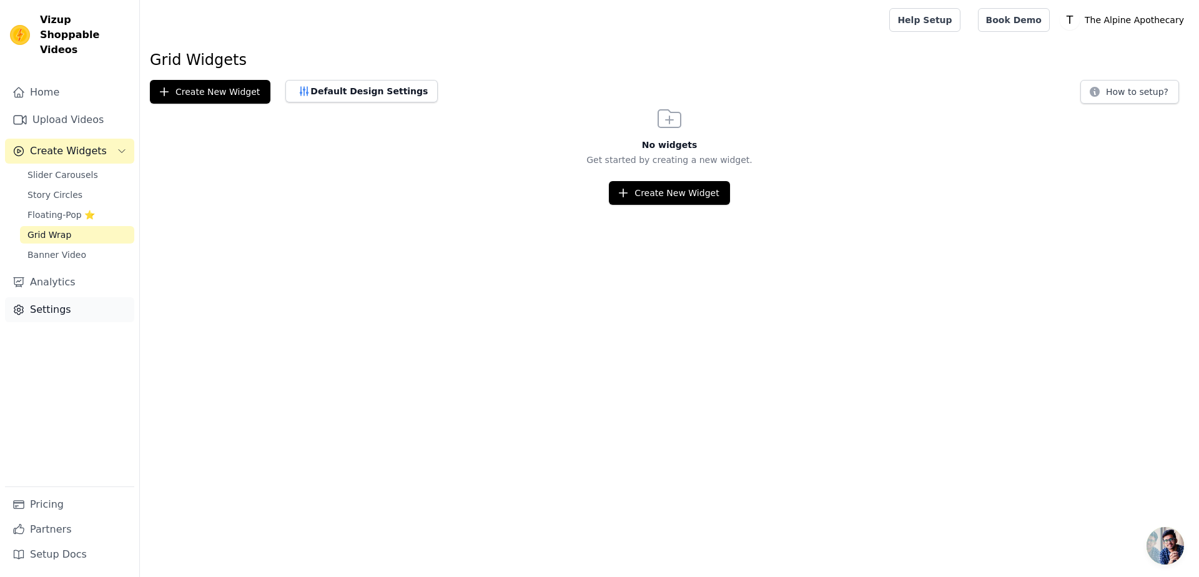
click at [55, 304] on link "Settings" at bounding box center [69, 309] width 129 height 25
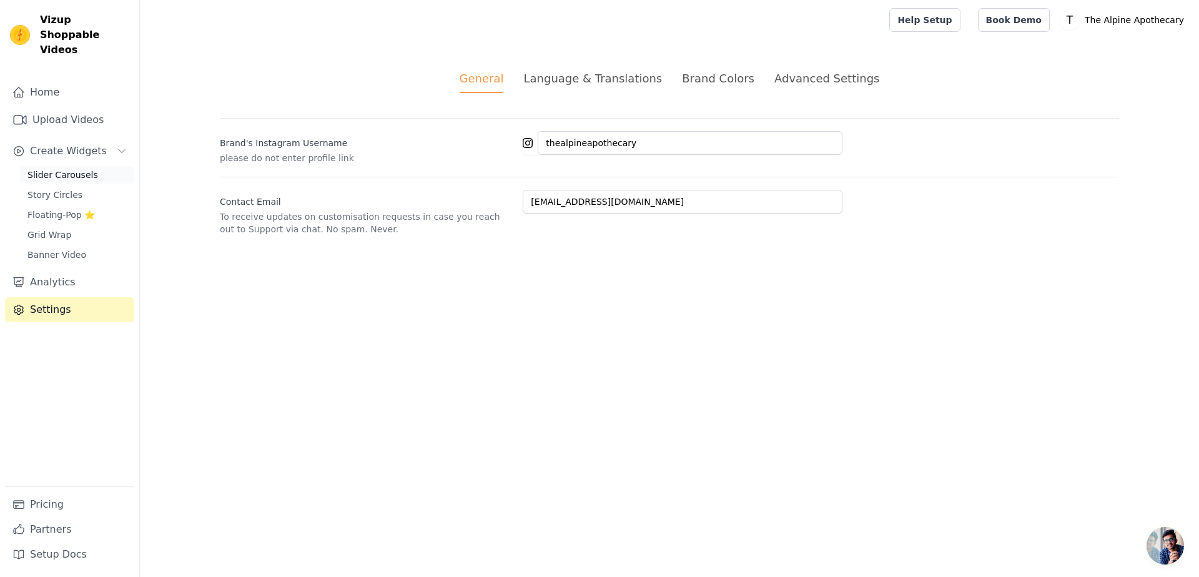
click at [76, 169] on span "Slider Carousels" at bounding box center [62, 175] width 71 height 12
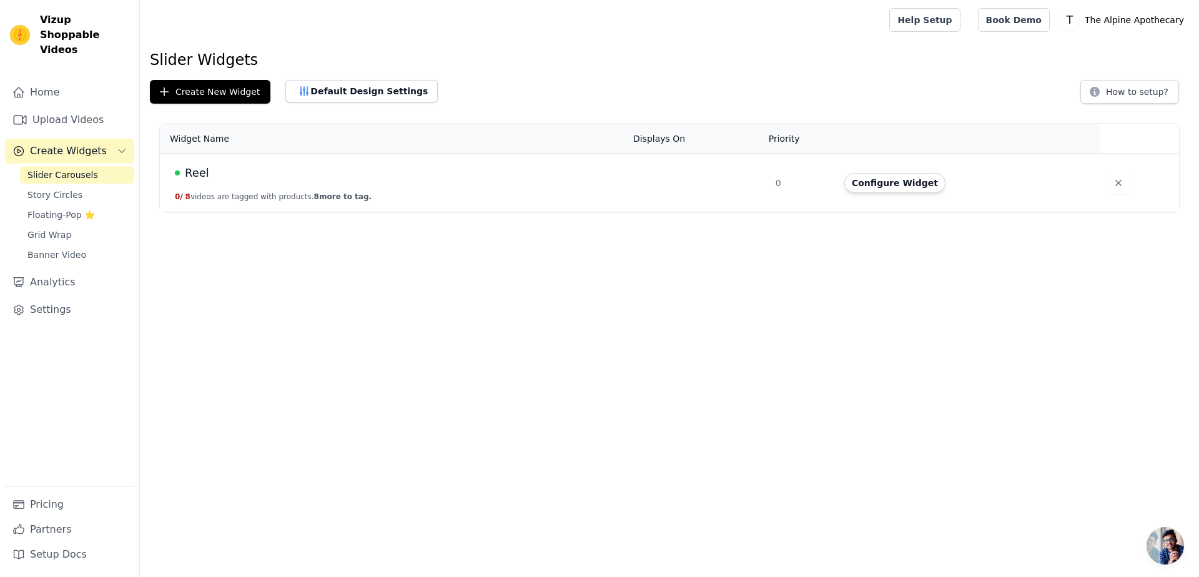
click at [64, 119] on div "Home Upload Videos Create Widgets Slider Carousels Story Circles Floating-Pop ⭐…" at bounding box center [69, 283] width 129 height 407
click at [61, 107] on link "Upload Videos" at bounding box center [69, 119] width 129 height 25
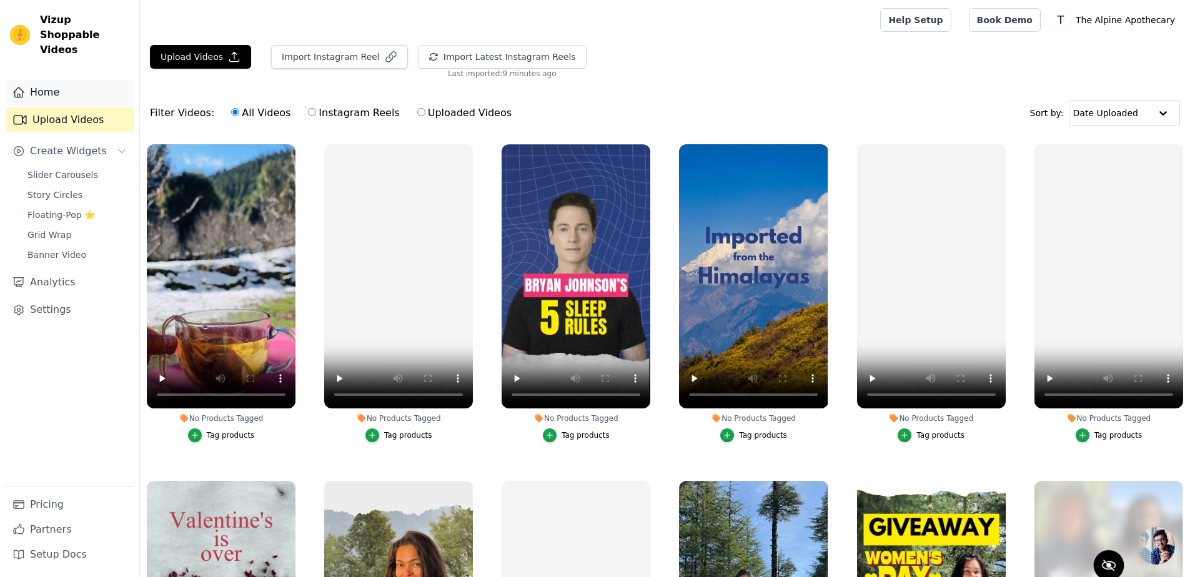
click at [49, 87] on link "Home" at bounding box center [69, 92] width 129 height 25
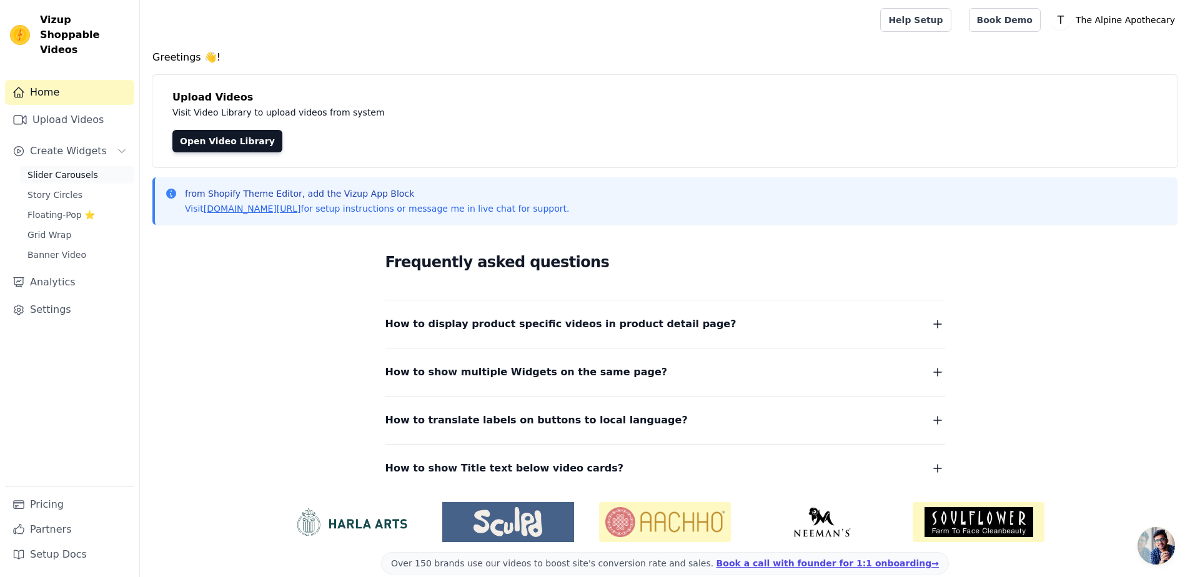
click at [56, 166] on link "Slider Carousels" at bounding box center [77, 174] width 114 height 17
click at [83, 107] on link "Upload Videos" at bounding box center [69, 119] width 129 height 25
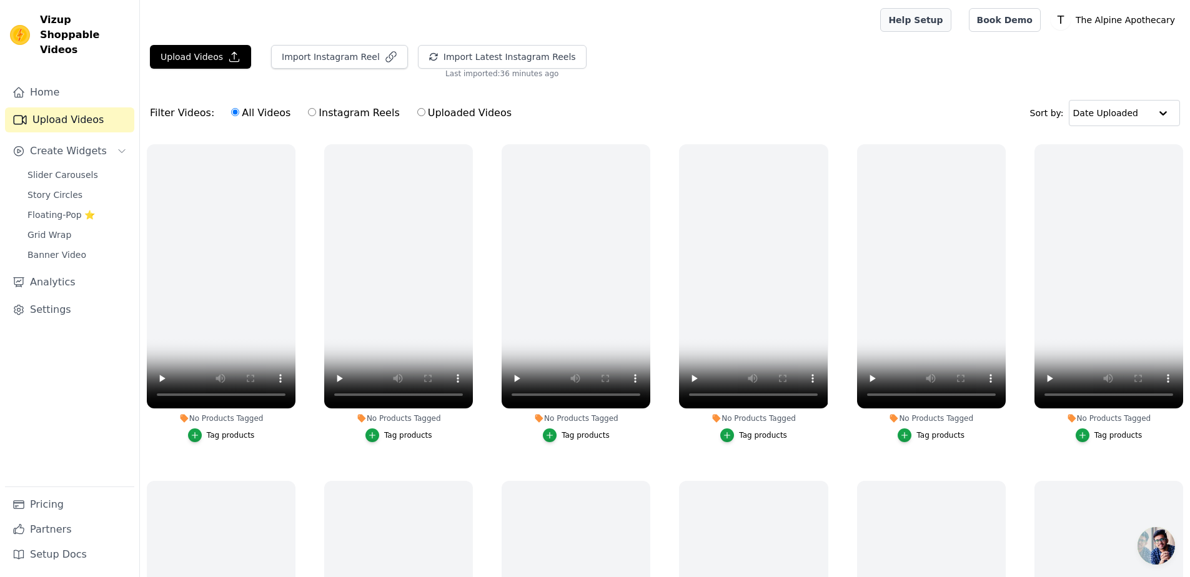
click at [930, 21] on link "Help Setup" at bounding box center [915, 20] width 71 height 24
